Goal: Information Seeking & Learning: Learn about a topic

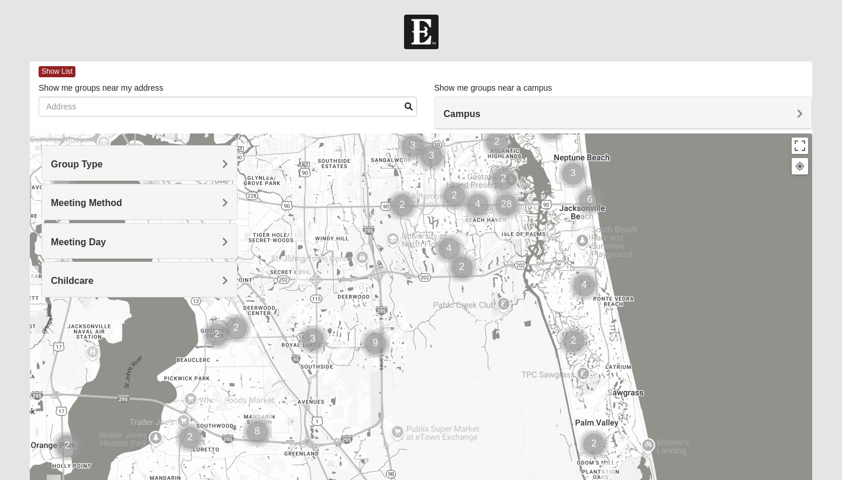
drag, startPoint x: 344, startPoint y: 356, endPoint x: 429, endPoint y: 195, distance: 182.3
click at [429, 195] on div at bounding box center [421, 367] width 783 height 468
click at [189, 171] on div "Group Type" at bounding box center [139, 163] width 195 height 35
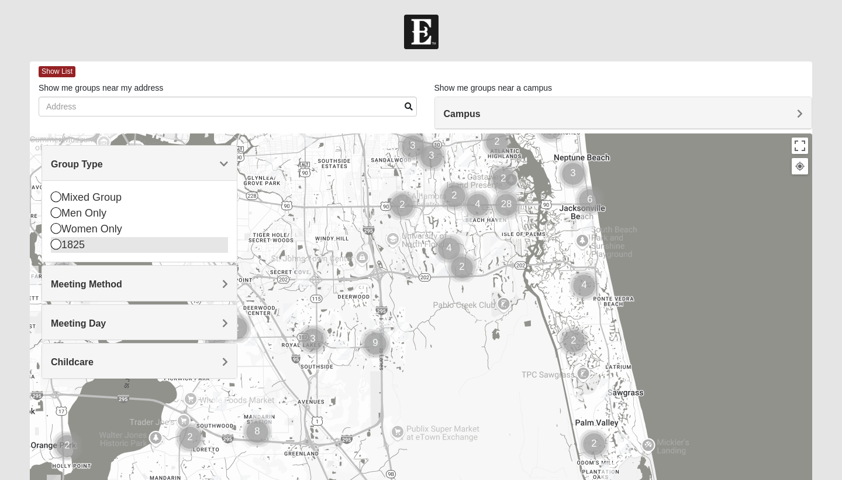
click at [77, 247] on div "1825" at bounding box center [139, 245] width 177 height 16
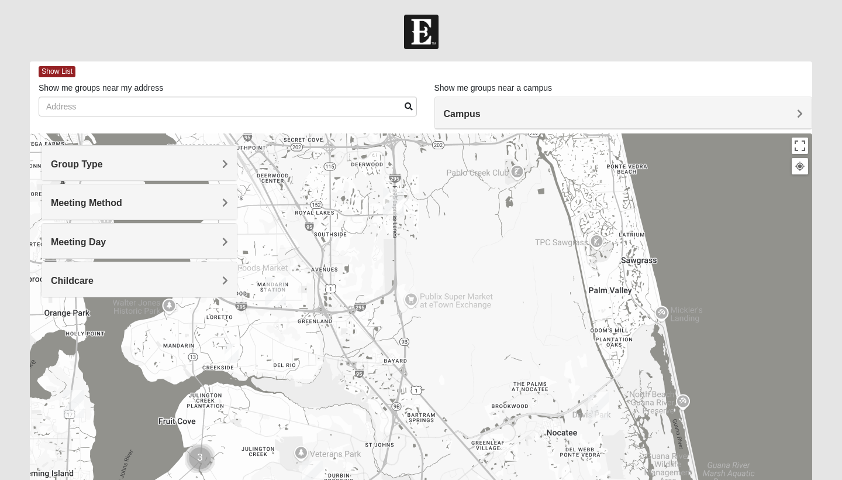
drag, startPoint x: 325, startPoint y: 342, endPoint x: 338, endPoint y: 209, distance: 134.0
click at [338, 209] on div at bounding box center [421, 367] width 783 height 468
click at [233, 357] on img "1825 Mixed Lloyd 32223" at bounding box center [231, 352] width 14 height 19
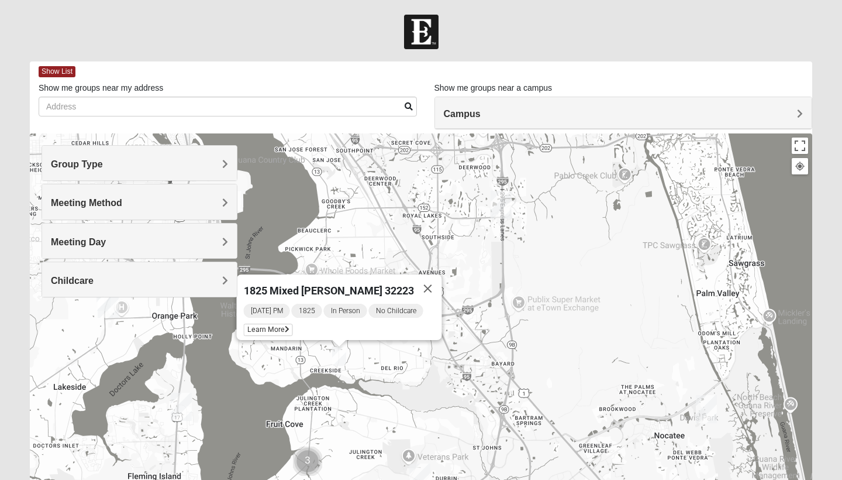
drag, startPoint x: 324, startPoint y: 338, endPoint x: 434, endPoint y: 341, distance: 110.0
click at [434, 341] on div "1825 Mixed [PERSON_NAME] 32223 [DATE] PM 1825 In Person No Childcare Learn More" at bounding box center [421, 367] width 783 height 468
click at [265, 323] on span "Learn More" at bounding box center [268, 329] width 49 height 12
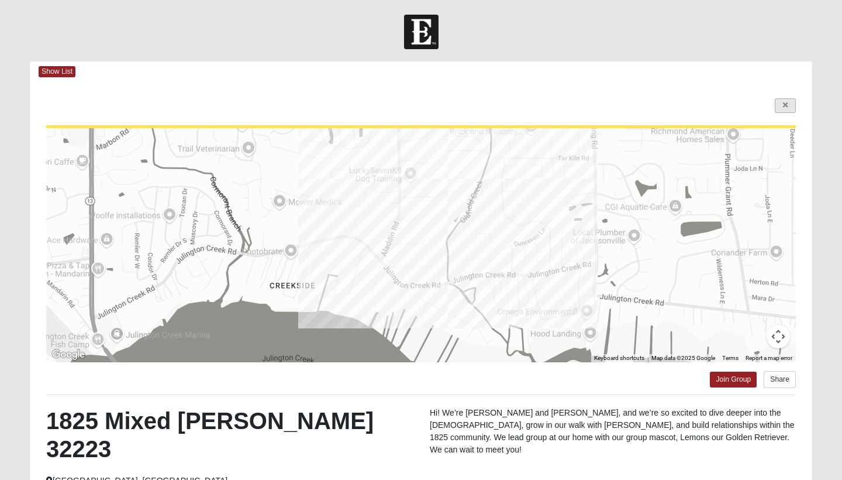
click at [787, 105] on icon at bounding box center [785, 105] width 5 height 7
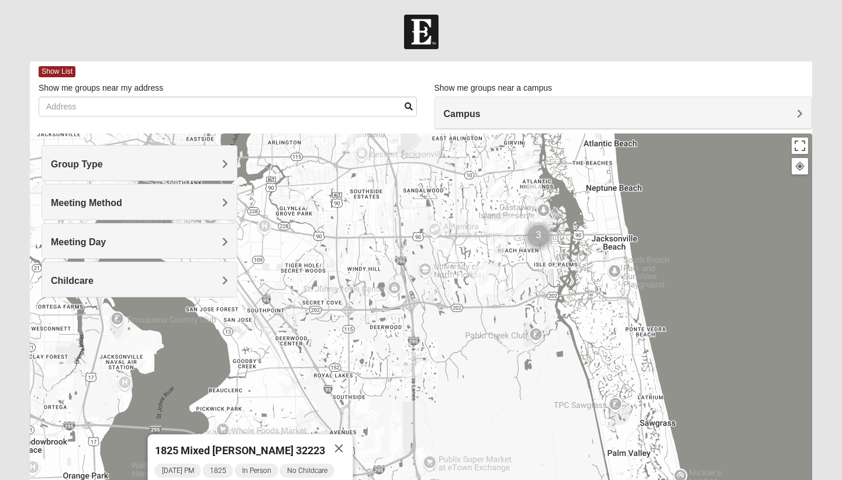
drag, startPoint x: 523, startPoint y: 240, endPoint x: 431, endPoint y: 401, distance: 185.7
click at [431, 401] on div "1825 Mixed [PERSON_NAME] 32223 [DATE] PM 1825 In Person No Childcare Learn More" at bounding box center [421, 367] width 783 height 468
click at [481, 282] on img "1825 Womens Brunetti 32224" at bounding box center [480, 275] width 14 height 19
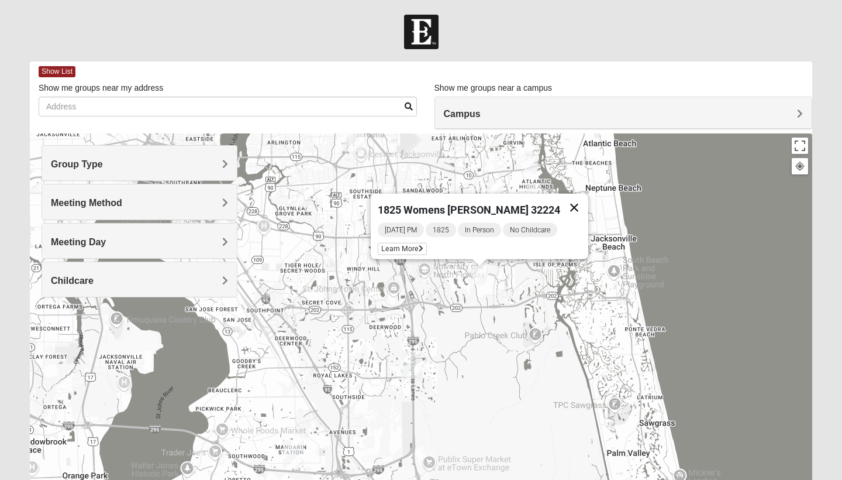
click at [571, 197] on button "Close" at bounding box center [574, 208] width 28 height 28
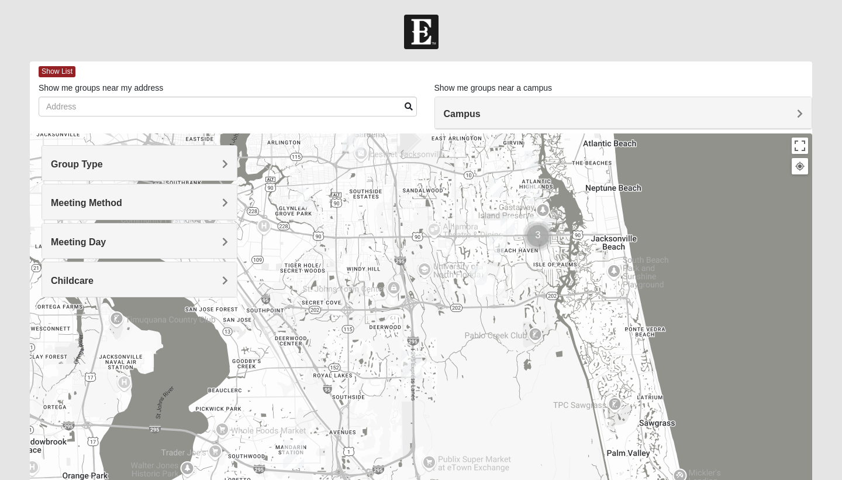
click at [494, 245] on img "1825 Mens Cason 32224" at bounding box center [497, 245] width 14 height 19
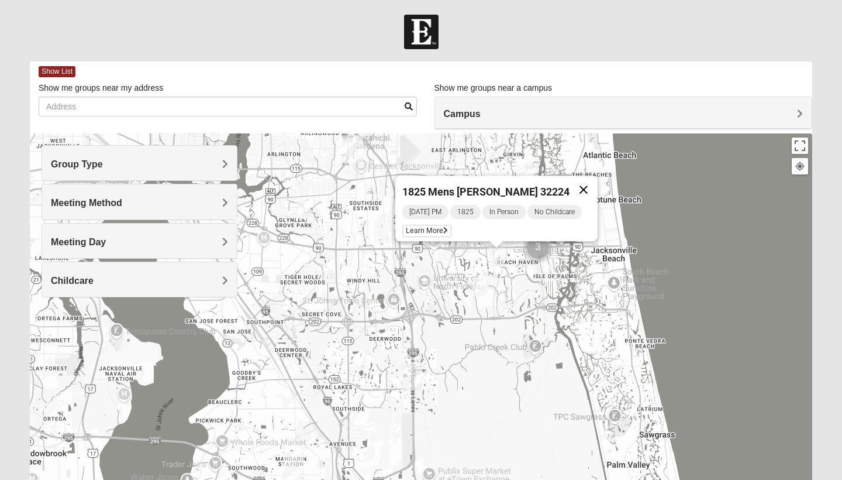
click at [590, 181] on button "Close" at bounding box center [584, 189] width 28 height 28
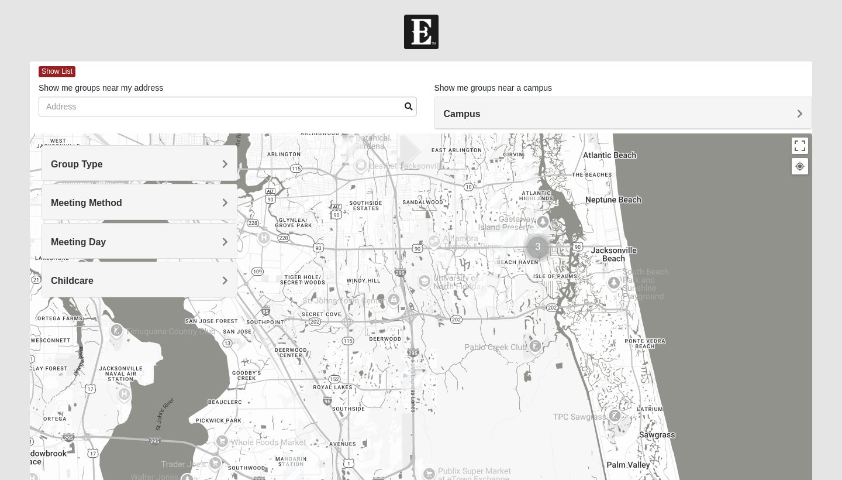
click at [508, 235] on img "1825 Womens Annis/Ferguson 32246" at bounding box center [508, 237] width 14 height 19
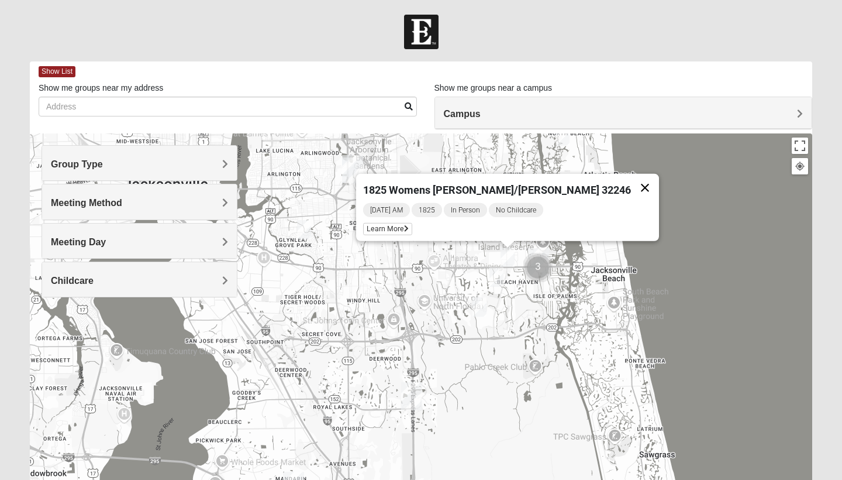
click at [631, 182] on button "Close" at bounding box center [645, 188] width 28 height 28
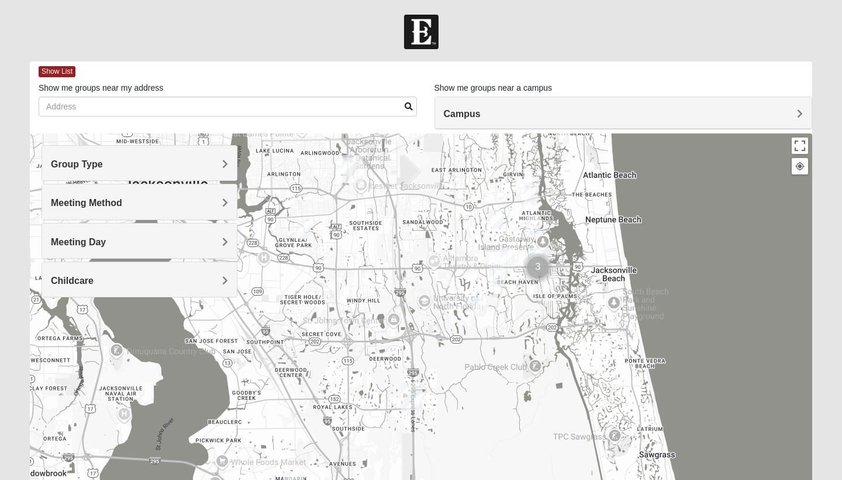
click at [302, 235] on img "1825 Mixed Shamet 32216" at bounding box center [304, 229] width 14 height 19
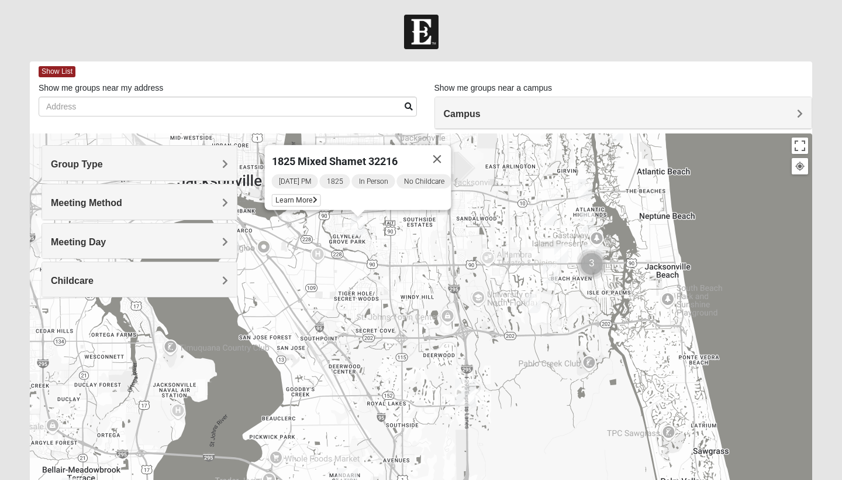
drag, startPoint x: 318, startPoint y: 250, endPoint x: 372, endPoint y: 173, distance: 94.6
click at [372, 173] on div "1825 Mixed Shamet 32216 [DATE] PM 1825 In Person No Childcare Learn More" at bounding box center [421, 367] width 783 height 468
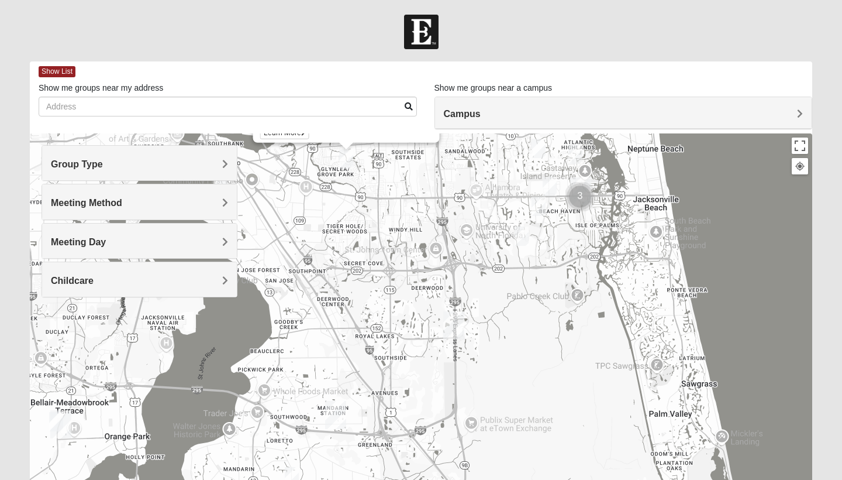
drag, startPoint x: 366, startPoint y: 335, endPoint x: 356, endPoint y: 375, distance: 41.7
click at [356, 375] on div "1825 Mixed Shamet 32216 [DATE] PM 1825 In Person No Childcare Learn More" at bounding box center [421, 367] width 783 height 468
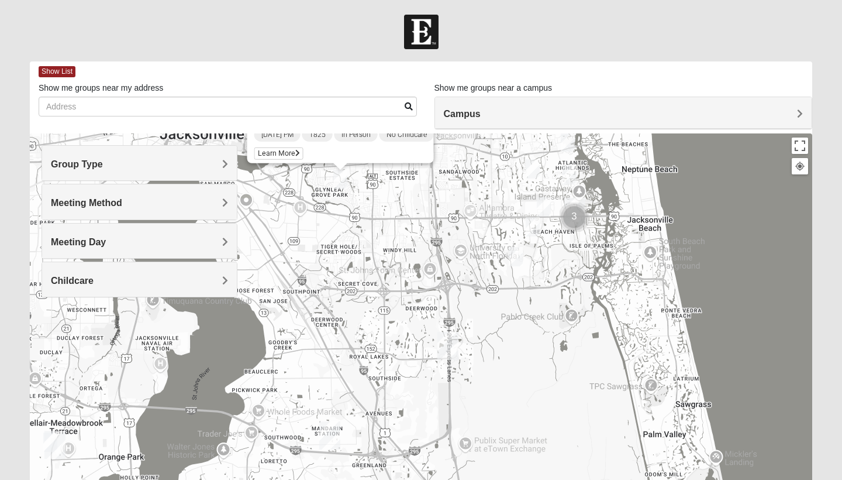
click at [536, 172] on img "1825 Mixed Annis 32246" at bounding box center [533, 168] width 14 height 19
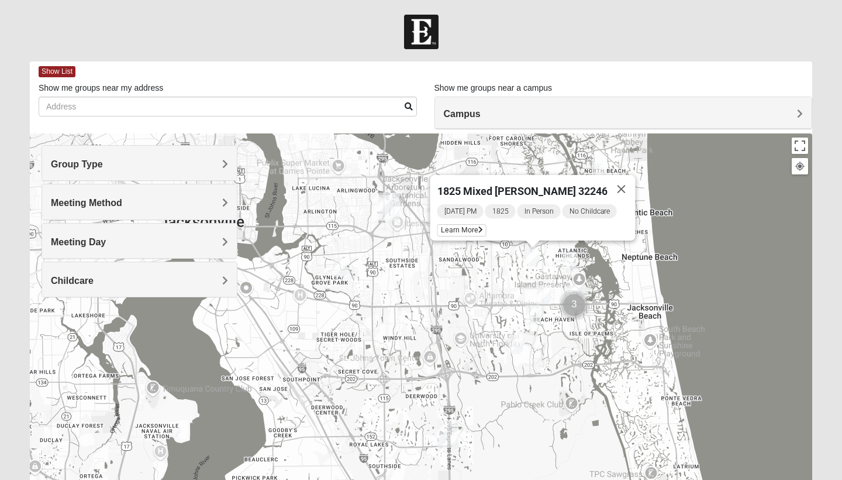
click at [567, 261] on img "1825 Womens Stewart 32224" at bounding box center [570, 262] width 14 height 19
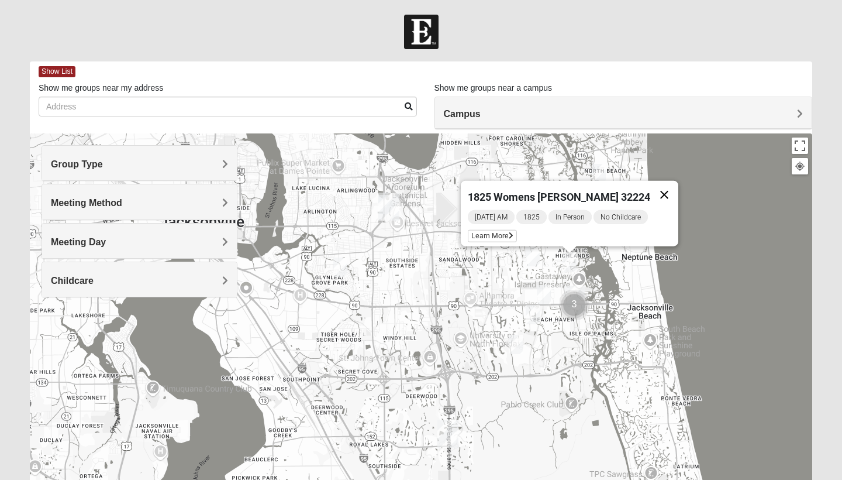
click at [662, 192] on button "Close" at bounding box center [664, 195] width 28 height 28
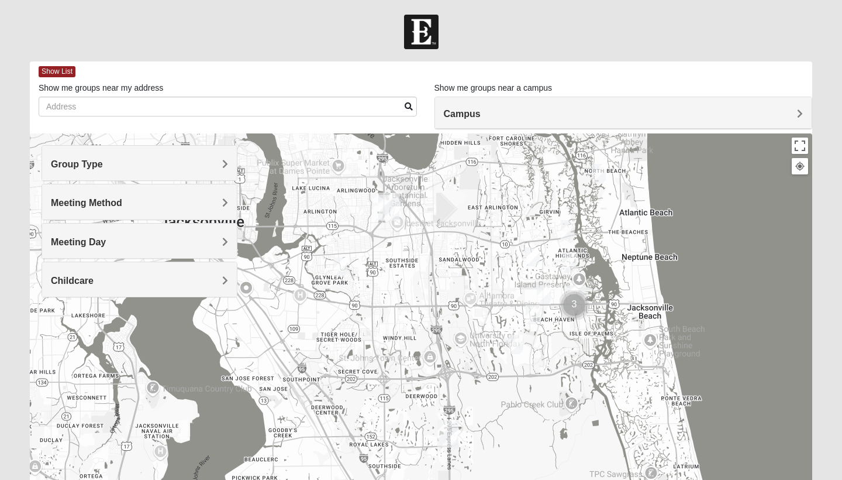
click at [569, 235] on img "1825 Womens Carkhuff 32224" at bounding box center [568, 229] width 14 height 19
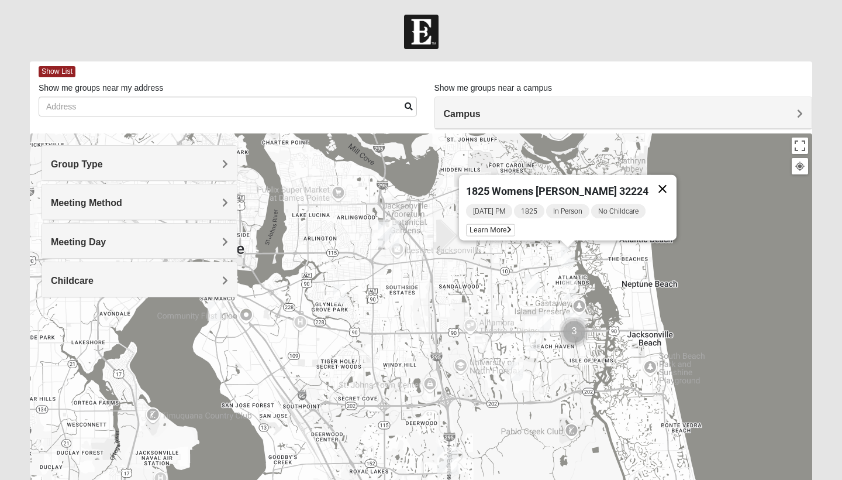
click at [652, 178] on button "Close" at bounding box center [663, 189] width 28 height 28
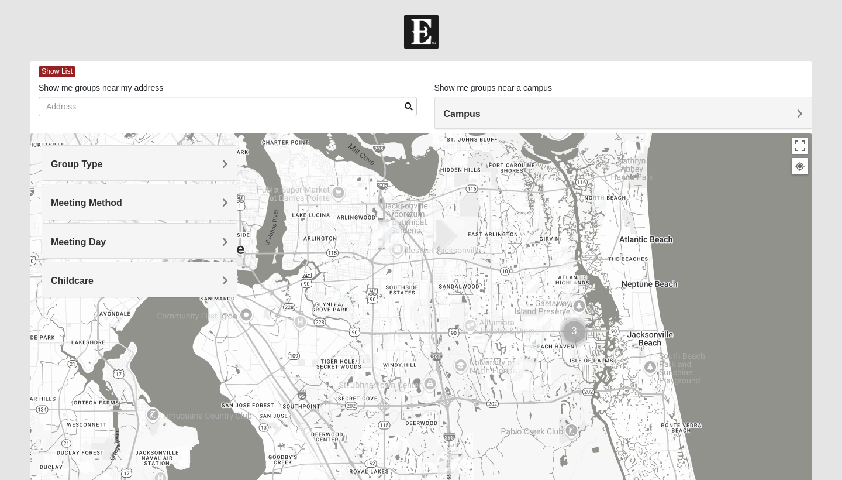
click at [601, 199] on img "1825 Mixed Curry 32233" at bounding box center [599, 200] width 14 height 19
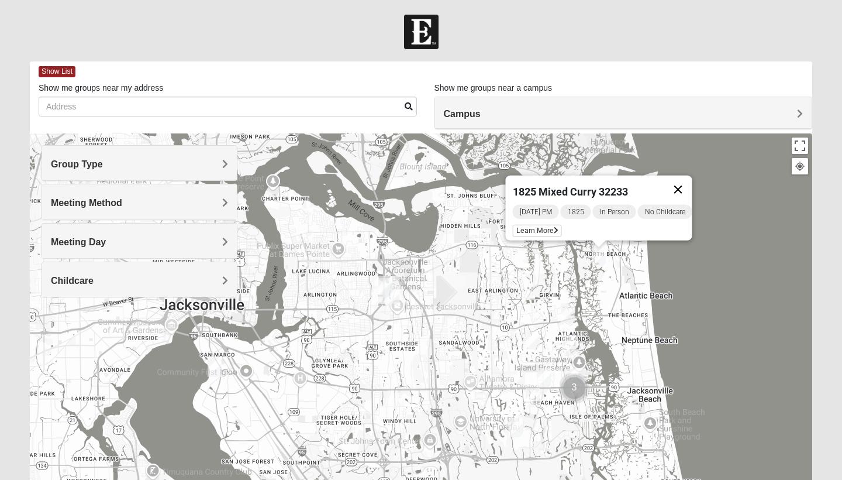
click at [686, 184] on button "Close" at bounding box center [678, 189] width 28 height 28
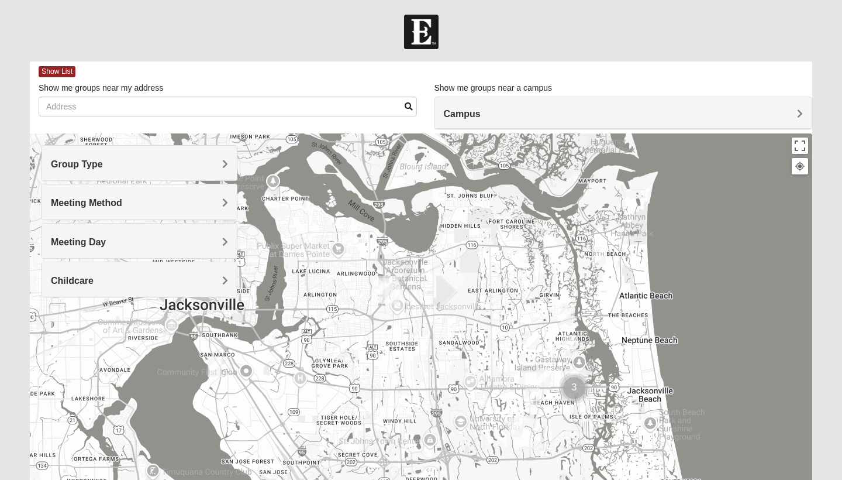
click at [218, 371] on img "1825 Mixed Chamberlian/Hicks 32207" at bounding box center [215, 366] width 14 height 19
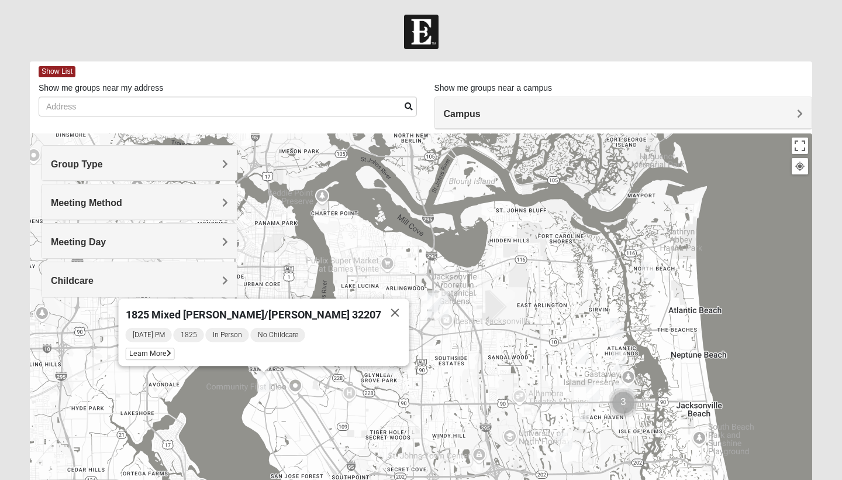
drag, startPoint x: 258, startPoint y: 377, endPoint x: 310, endPoint y: 392, distance: 54.2
click at [310, 392] on div "1825 Mixed [PERSON_NAME]/[PERSON_NAME] 32207 [DATE] PM 1825 In Person No Childc…" at bounding box center [421, 367] width 783 height 468
